Goal: Task Accomplishment & Management: Use online tool/utility

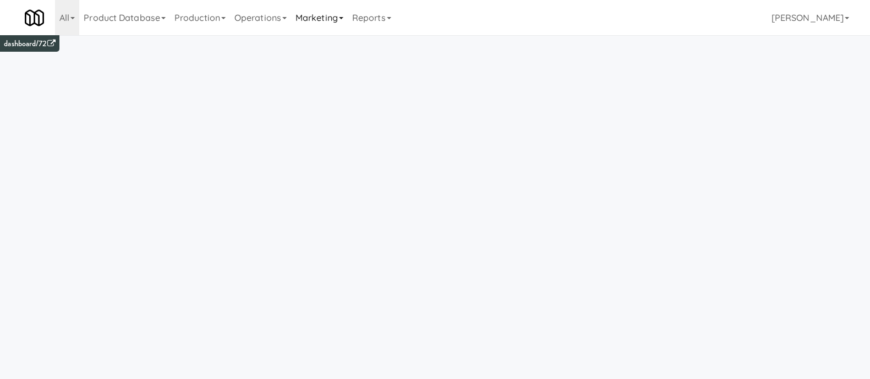
click at [309, 17] on link "Marketing" at bounding box center [319, 17] width 57 height 35
click at [263, 17] on link "Operations" at bounding box center [260, 17] width 61 height 35
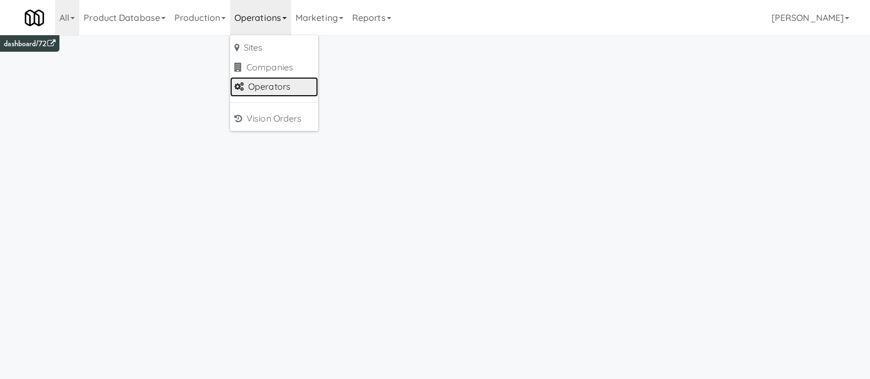
click at [263, 86] on link "Operators" at bounding box center [274, 87] width 88 height 20
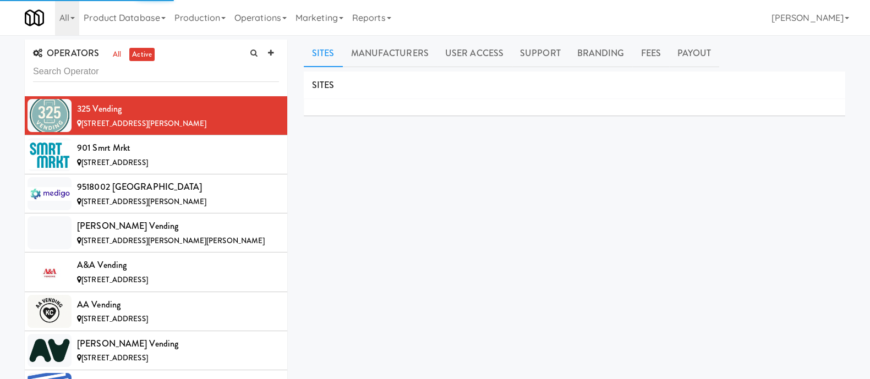
click at [89, 70] on input "text" at bounding box center [156, 72] width 246 height 20
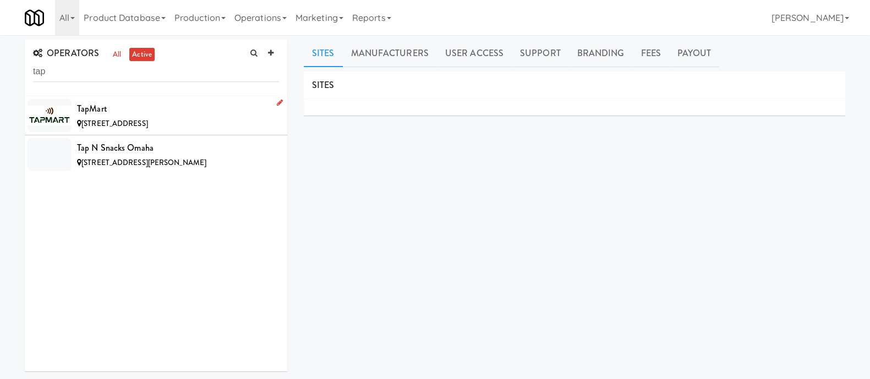
click at [125, 110] on div "TapMart" at bounding box center [178, 109] width 202 height 17
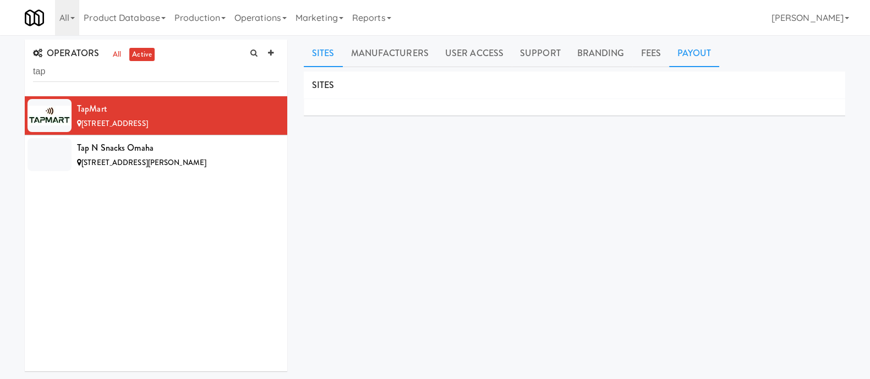
click at [682, 57] on link "Payout" at bounding box center [694, 54] width 51 height 28
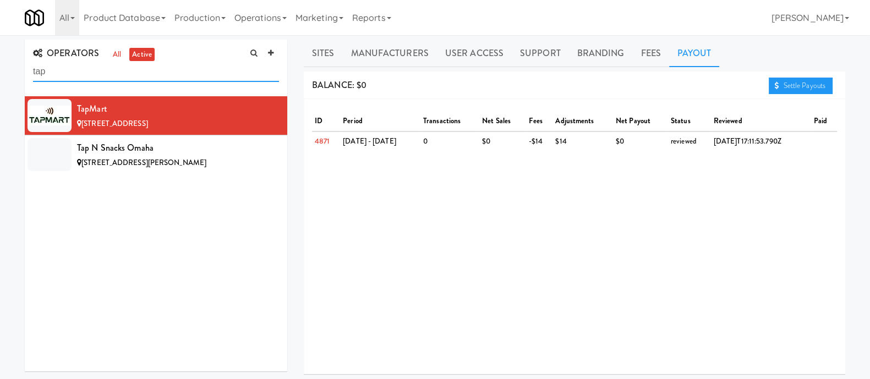
drag, startPoint x: 110, startPoint y: 73, endPoint x: 0, endPoint y: 70, distance: 110.1
click at [0, 70] on div "OPERATORS all active tap TapMart 527 Maplewood Dr, Diamond Valley AB Tap N Snac…" at bounding box center [435, 262] width 870 height 445
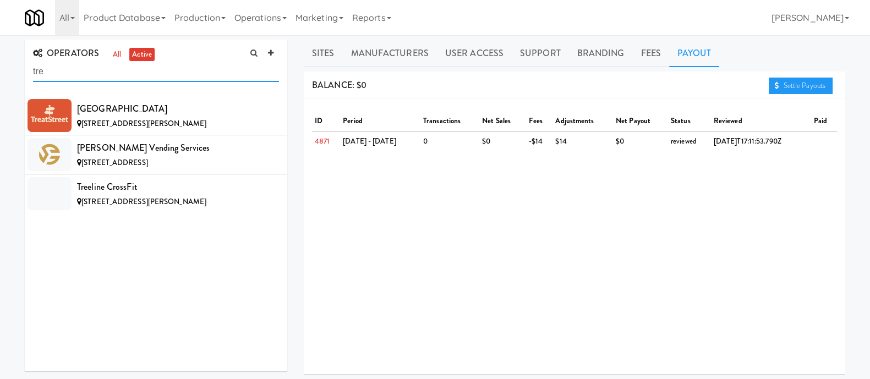
type input "tre"
click at [144, 148] on div "Tredo Vending Services" at bounding box center [178, 148] width 202 height 17
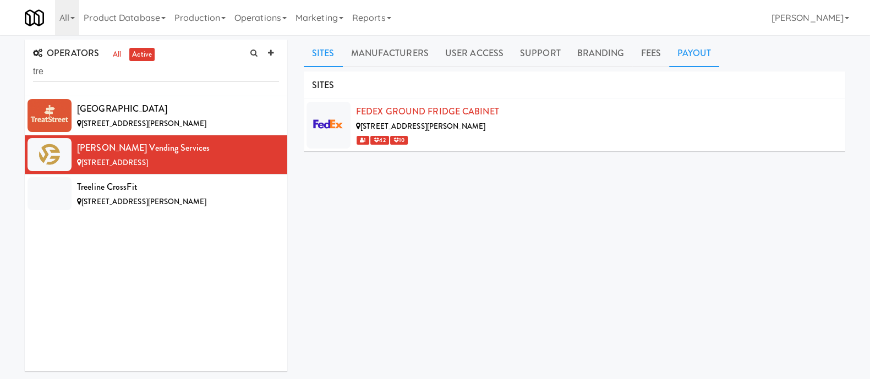
click at [684, 44] on link "Payout" at bounding box center [694, 54] width 51 height 28
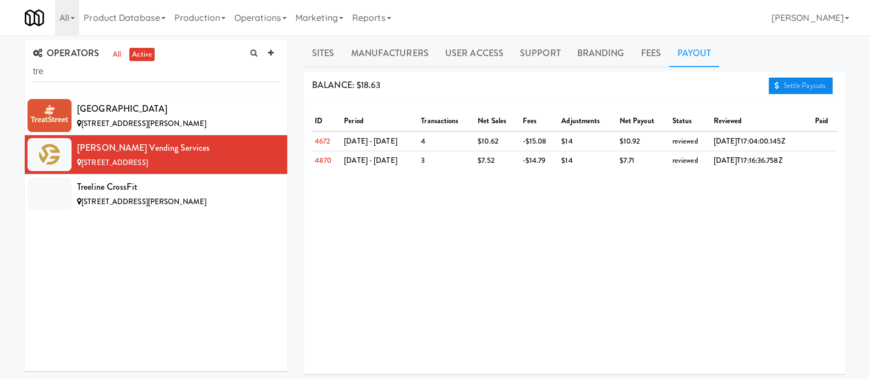
click at [787, 84] on link "Settle Payouts" at bounding box center [801, 86] width 64 height 17
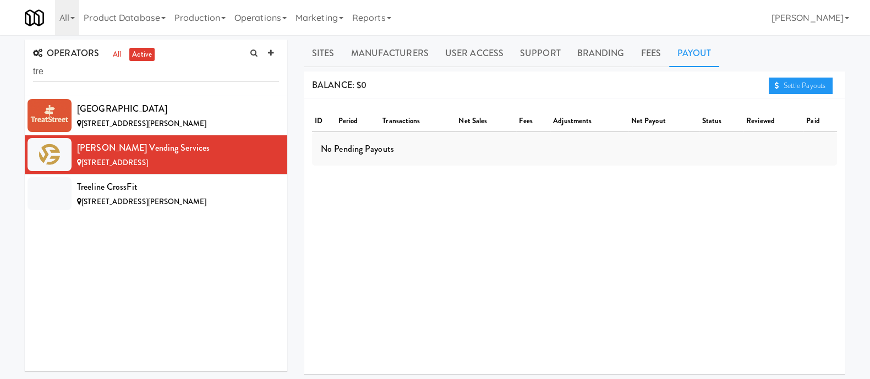
click at [645, 263] on div "ID period transactions net sales fees adjustments net payout status reviewed pa…" at bounding box center [575, 236] width 542 height 275
